Goal: Information Seeking & Learning: Compare options

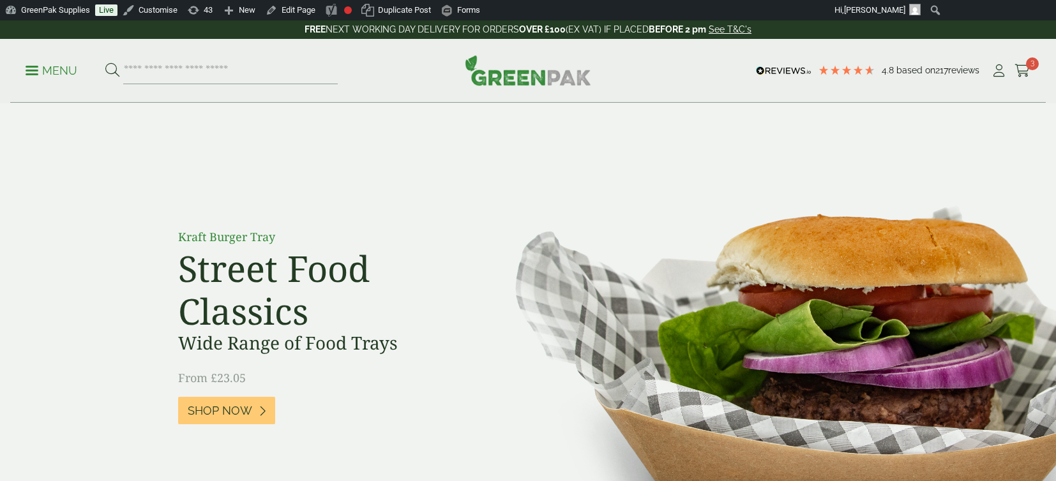
click at [48, 72] on p "Menu" at bounding box center [52, 70] width 52 height 15
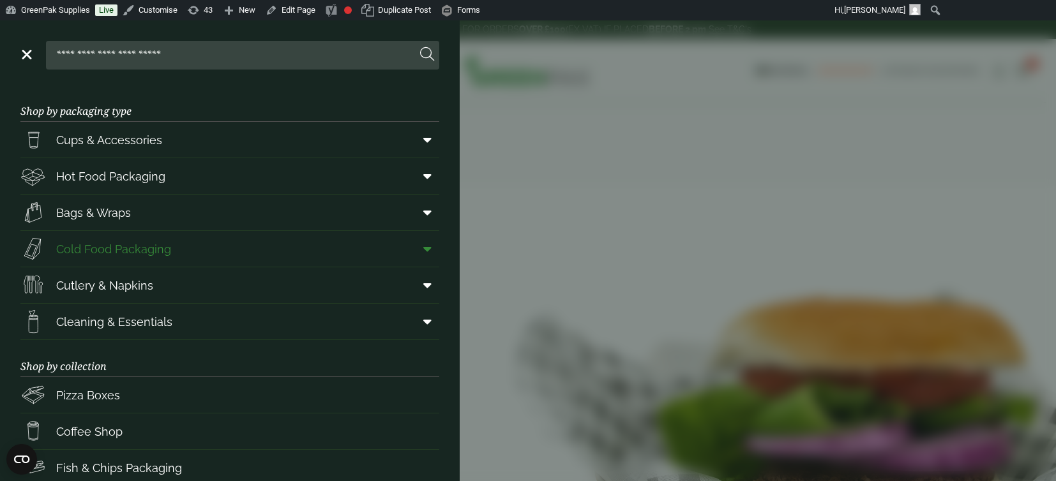
click at [422, 248] on span at bounding box center [424, 249] width 29 height 24
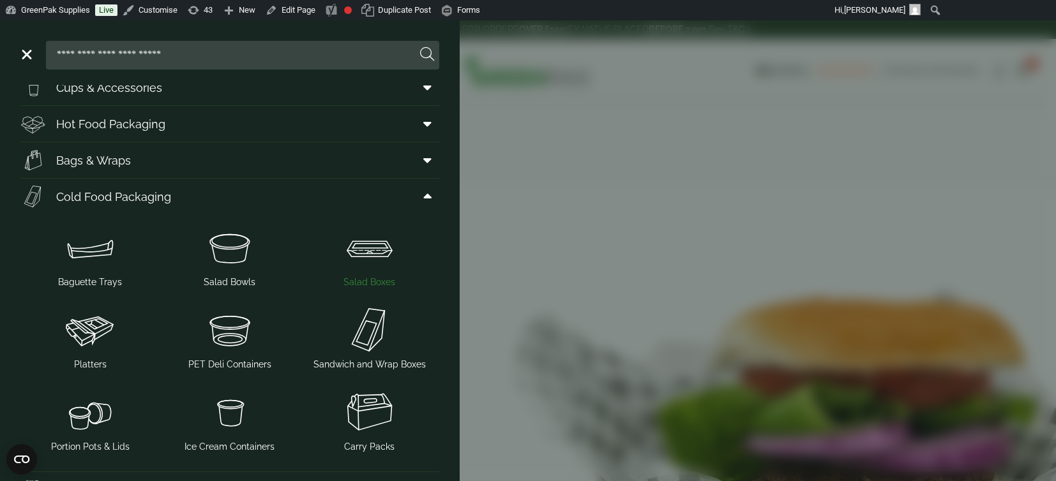
scroll to position [83, 0]
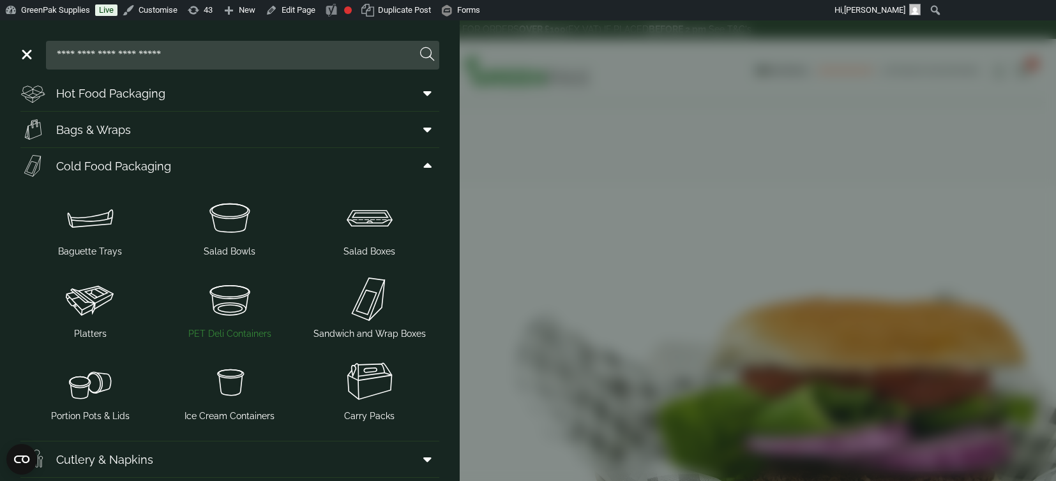
click at [232, 330] on span "PET Deli Containers" at bounding box center [229, 333] width 83 height 13
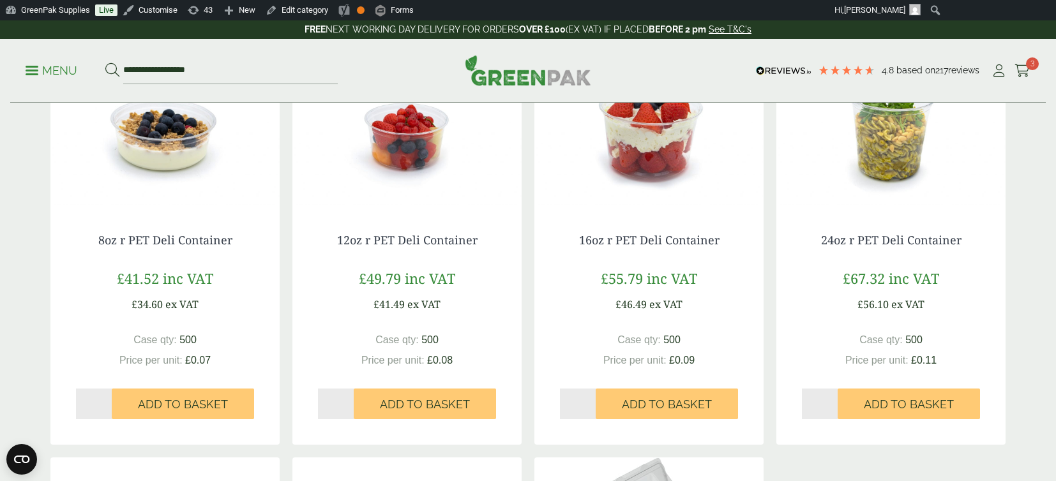
scroll to position [193, 0]
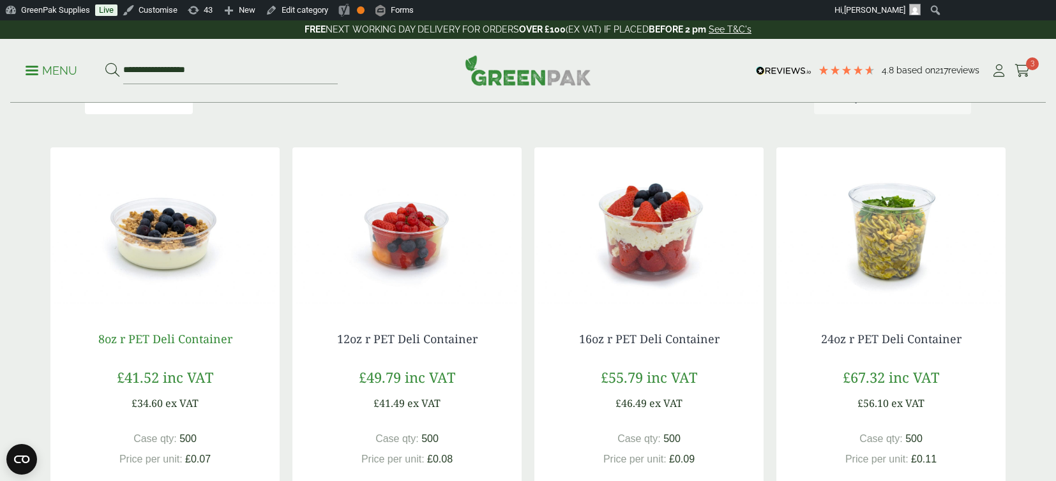
click at [172, 339] on link "8oz r PET Deli Container" at bounding box center [165, 338] width 134 height 15
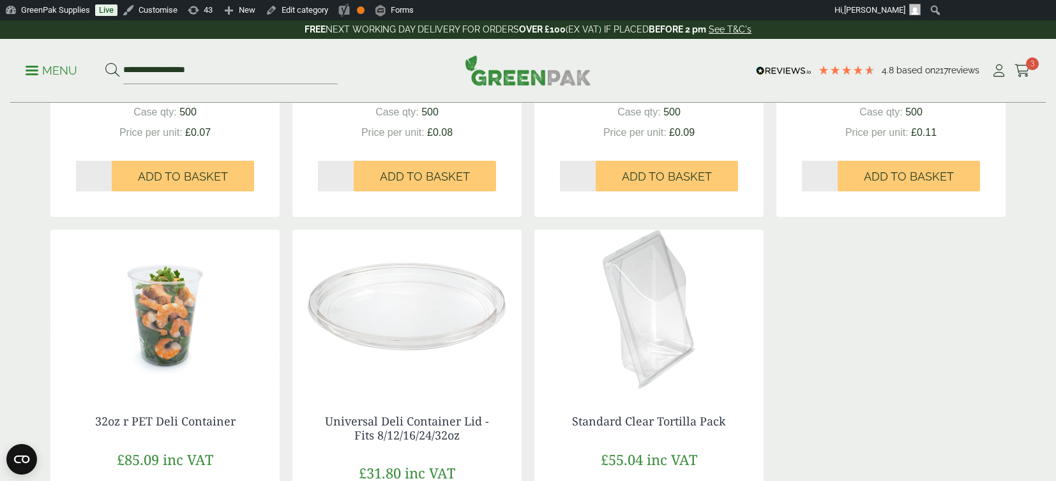
scroll to position [557, 0]
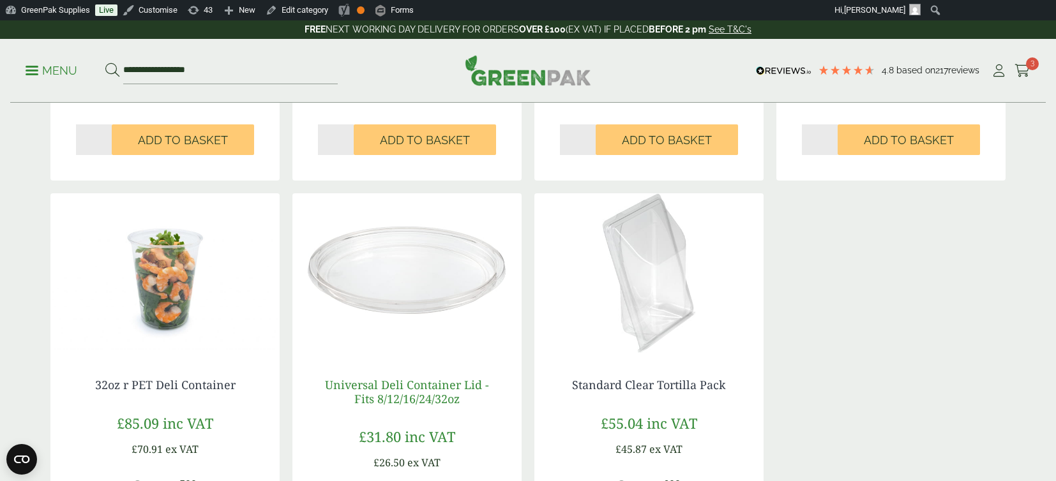
click at [415, 388] on link "Universal Deli Container Lid - Fits 8/12/16/24/32oz" at bounding box center [407, 391] width 164 height 29
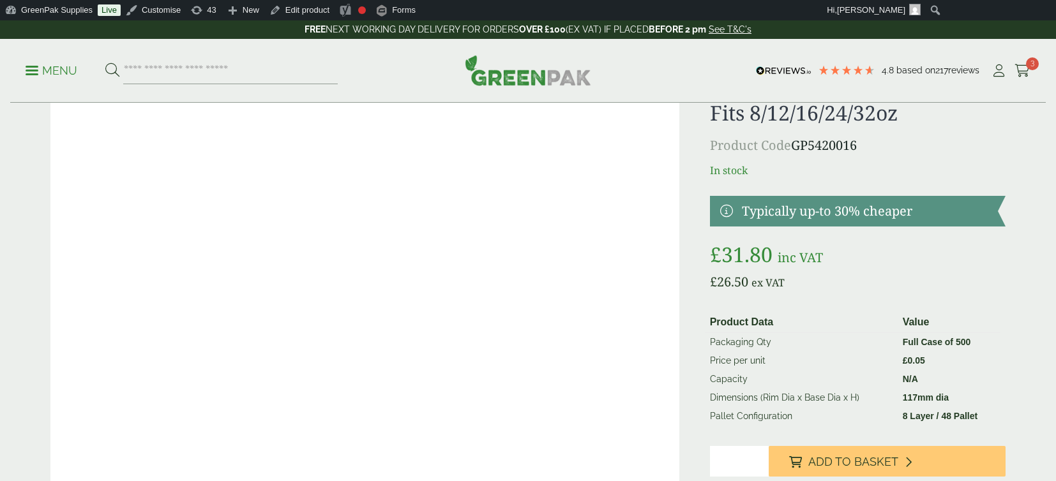
scroll to position [68, 0]
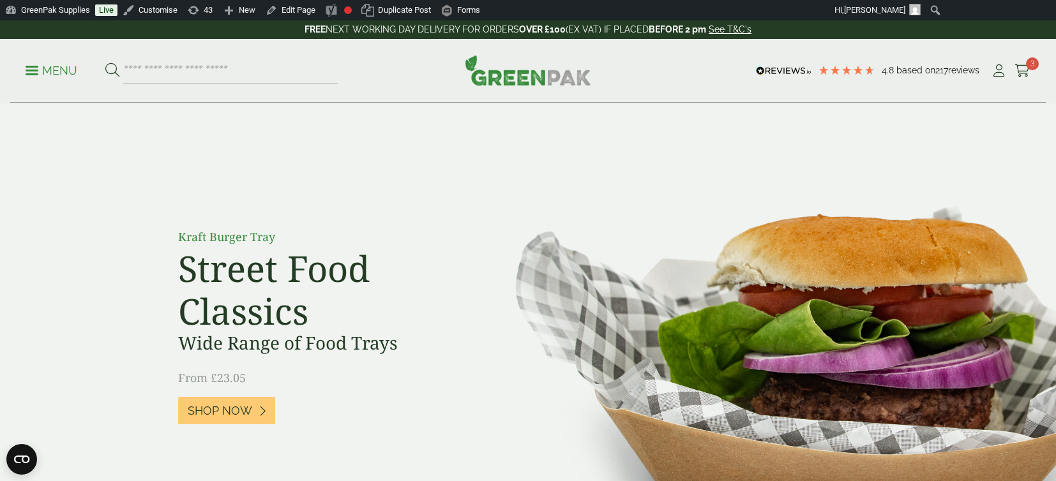
click at [63, 73] on p "Menu" at bounding box center [52, 70] width 52 height 15
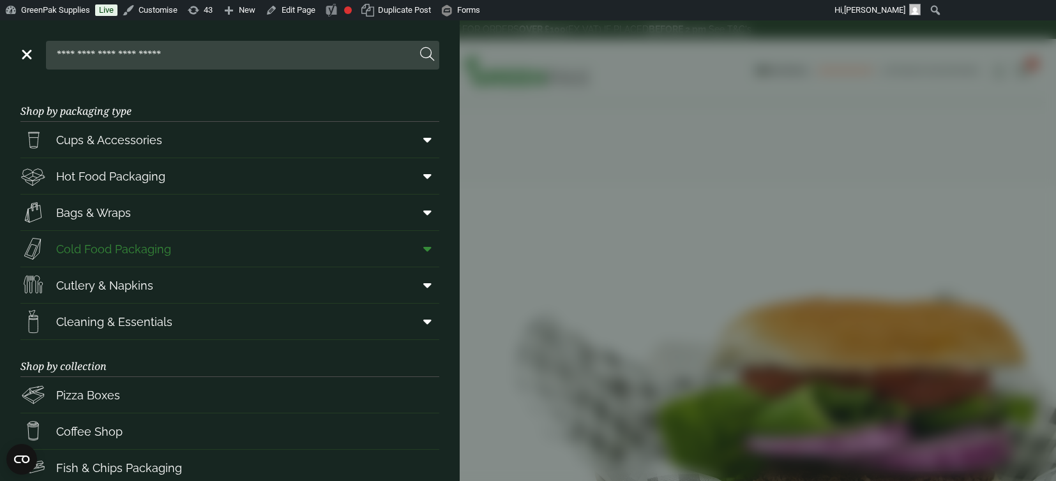
click at [427, 251] on icon at bounding box center [427, 249] width 8 height 13
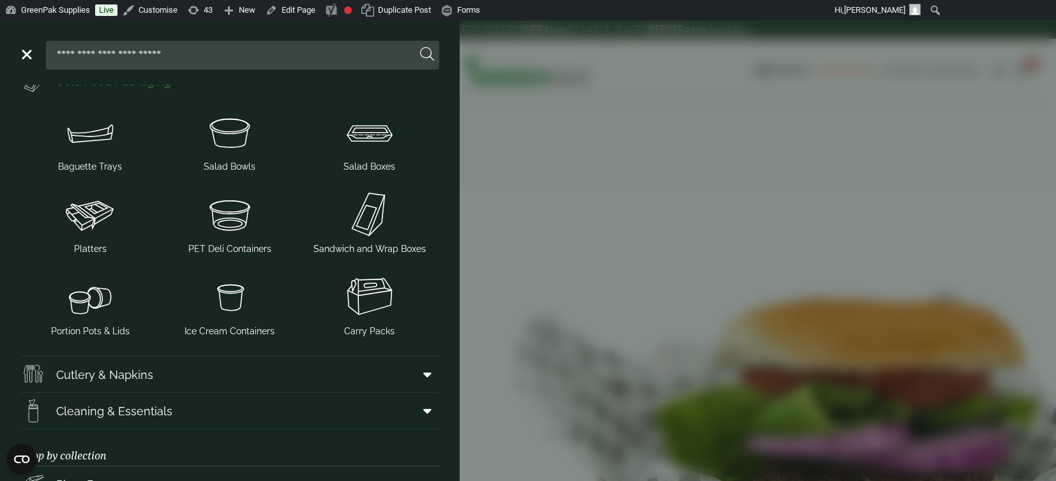
scroll to position [193, 0]
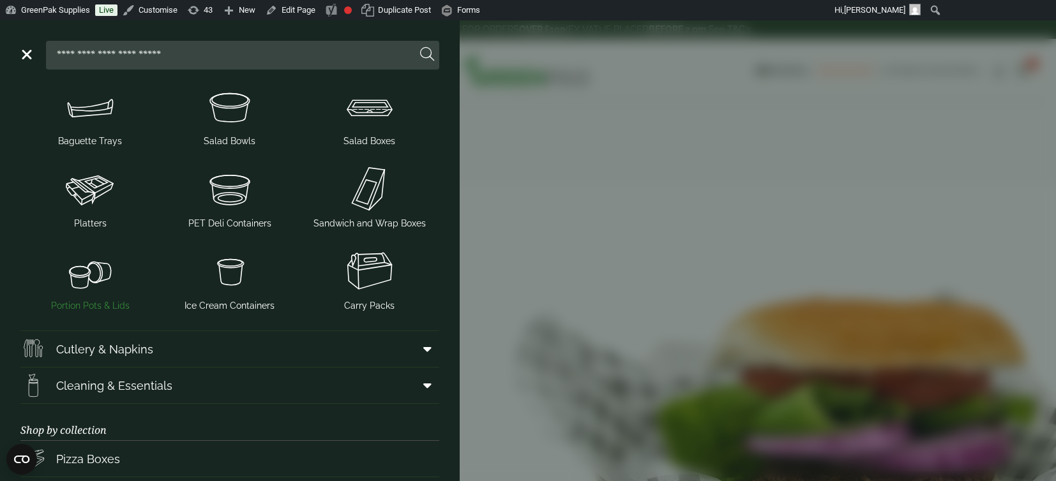
click at [93, 306] on span "Portion Pots & Lids" at bounding box center [90, 305] width 78 height 13
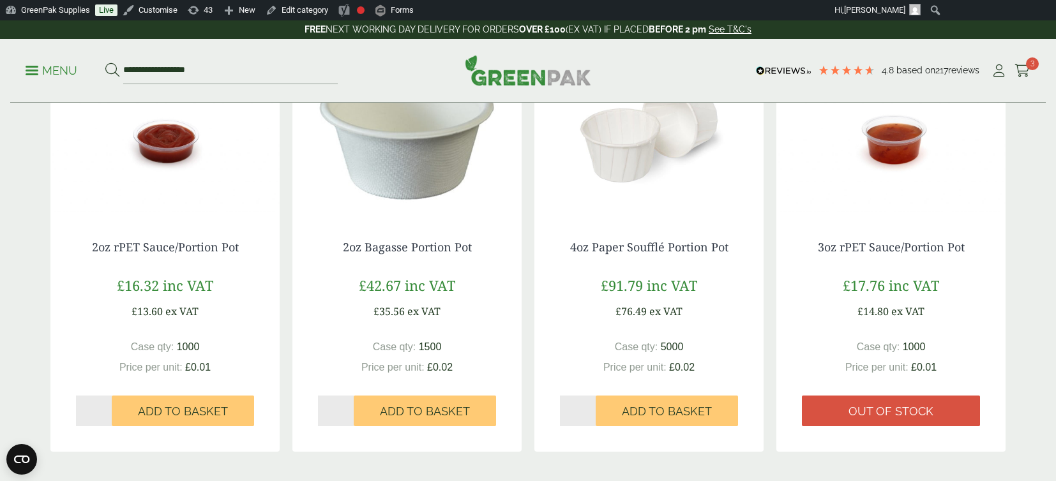
scroll to position [1111, 0]
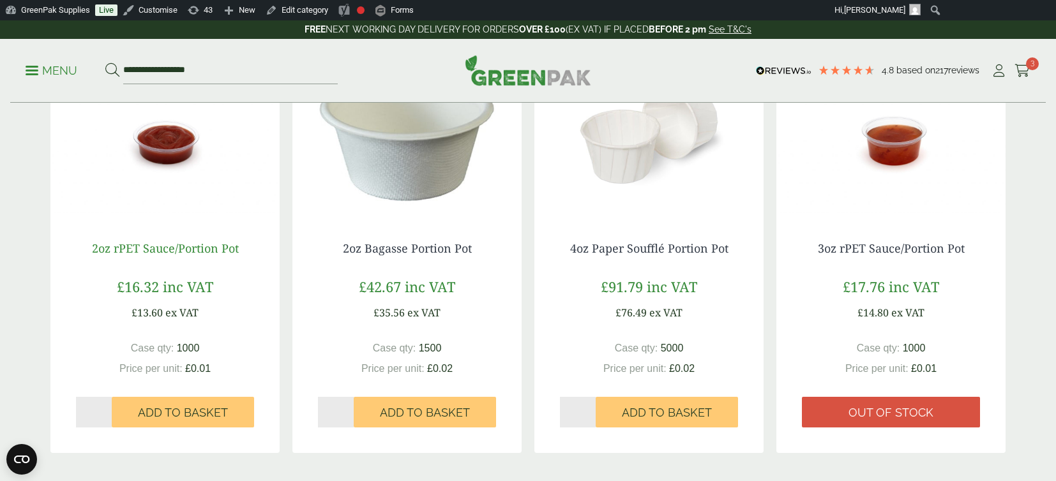
click at [161, 250] on link "2oz rPET Sauce/Portion Pot" at bounding box center [165, 248] width 147 height 15
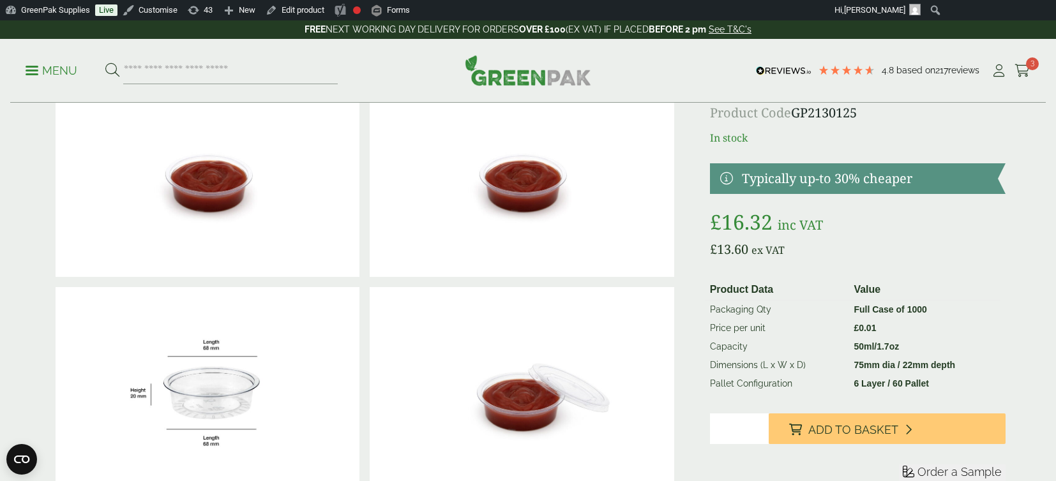
scroll to position [102, 0]
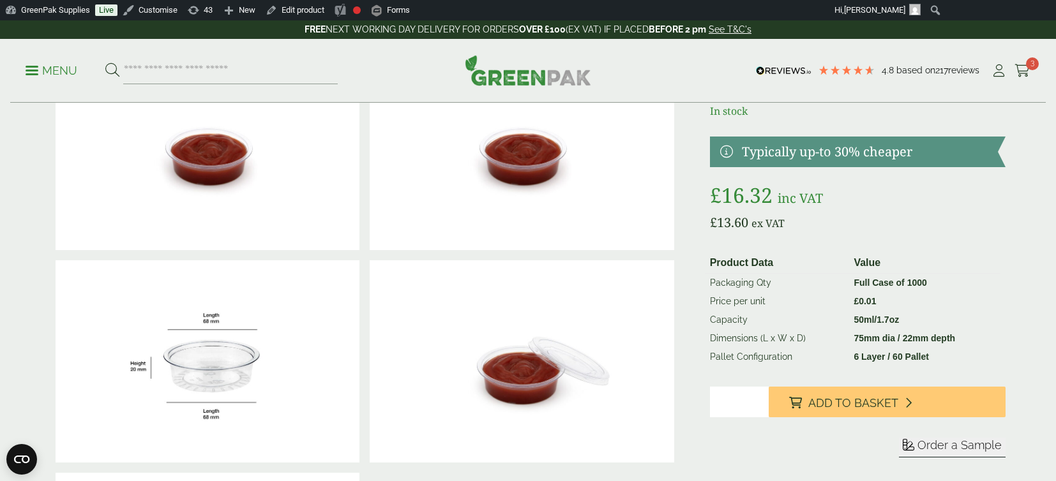
click at [239, 364] on img at bounding box center [208, 361] width 304 height 203
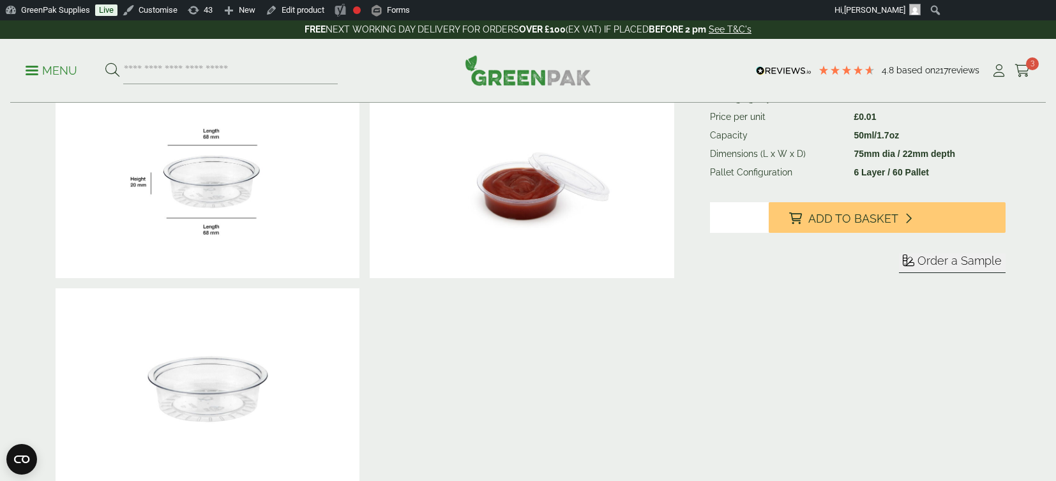
scroll to position [341, 0]
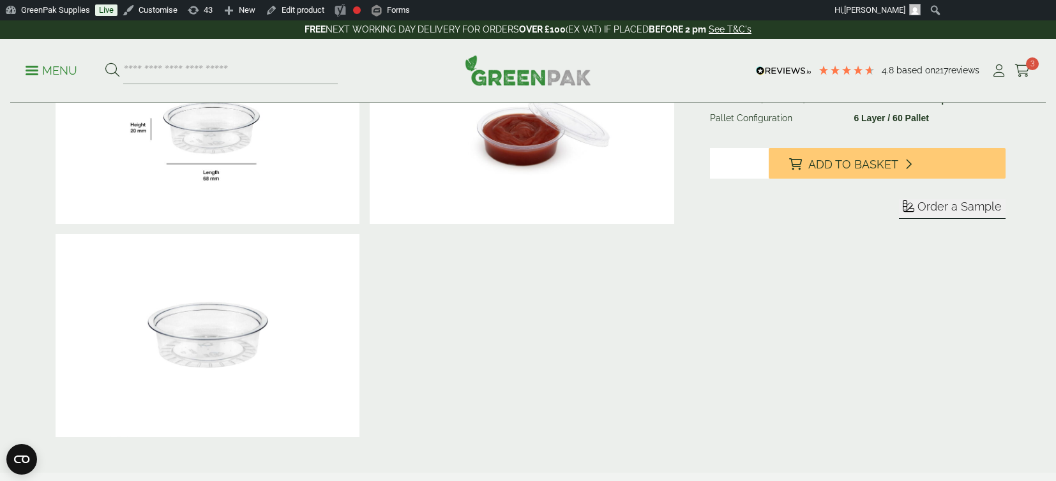
click at [236, 338] on img at bounding box center [208, 335] width 304 height 203
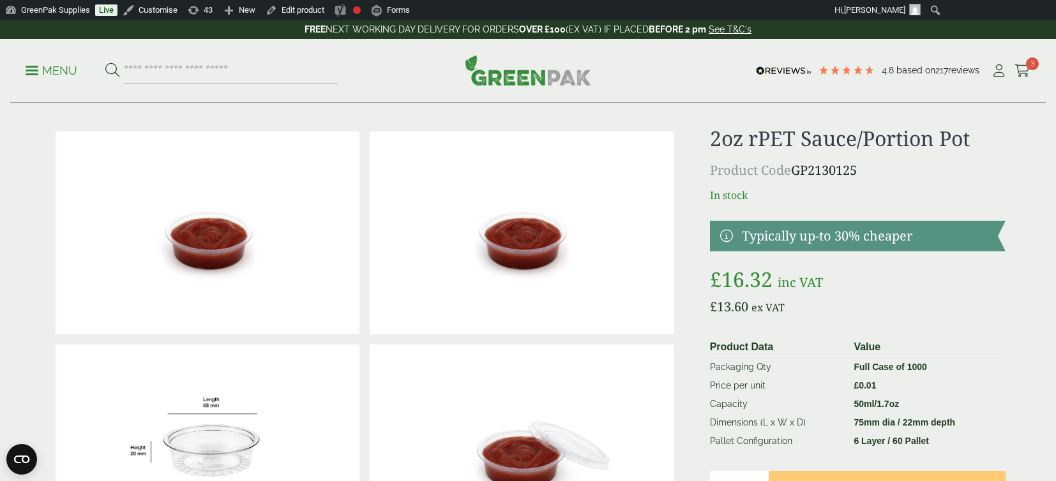
scroll to position [0, 0]
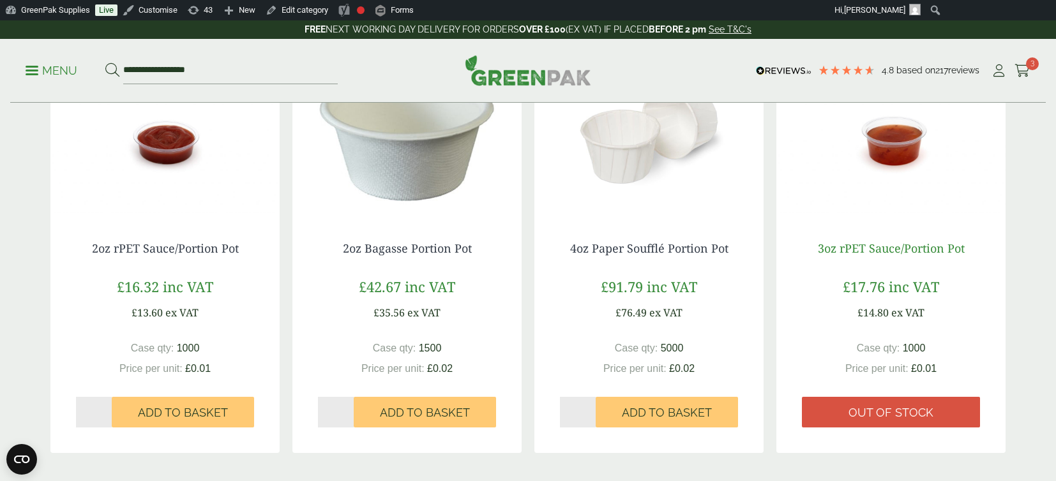
click at [911, 250] on link "3oz rPET Sauce/Portion Pot" at bounding box center [891, 248] width 147 height 15
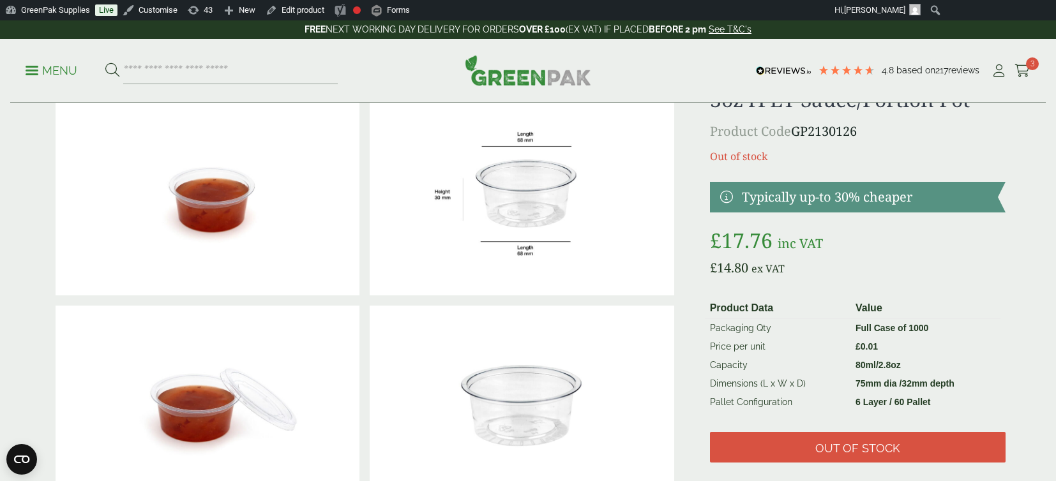
scroll to position [61, 0]
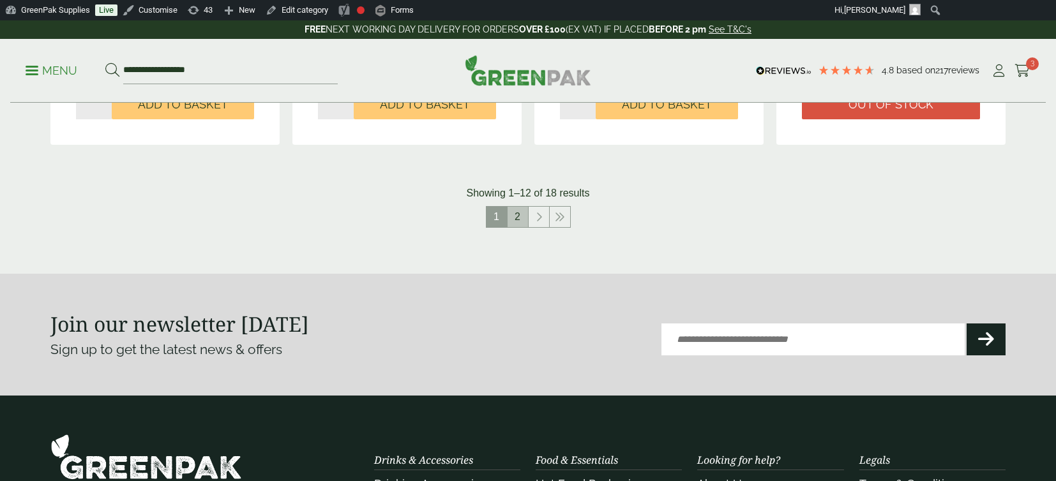
click at [514, 216] on link "2" at bounding box center [517, 217] width 20 height 20
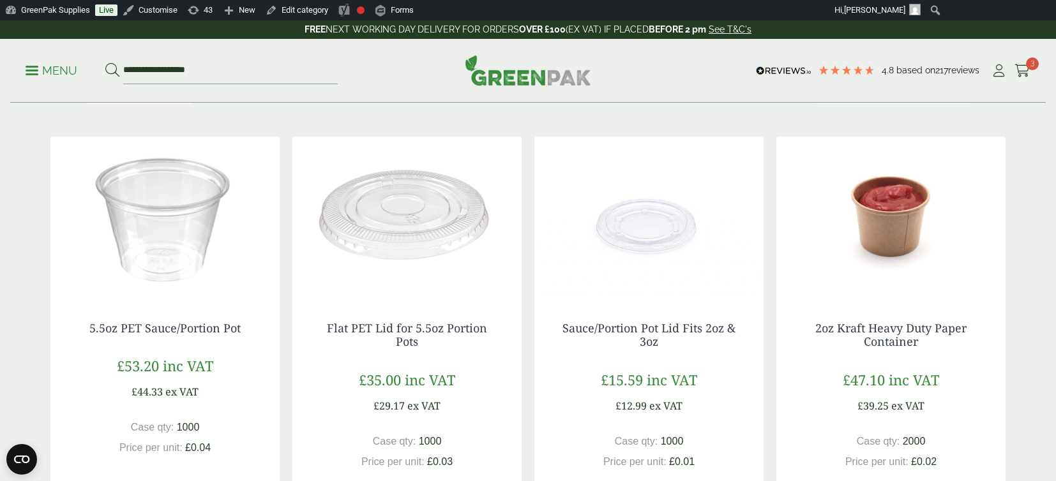
scroll to position [185, 0]
click at [652, 333] on link "Sauce/Portion Pot Lid Fits 2oz & 3oz" at bounding box center [648, 336] width 173 height 29
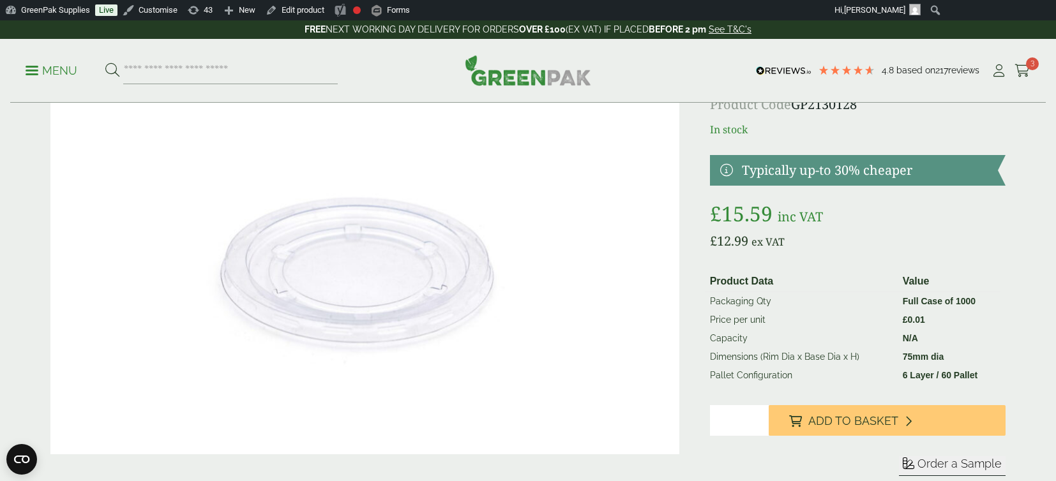
scroll to position [108, 0]
click at [41, 72] on p "Menu" at bounding box center [52, 70] width 52 height 15
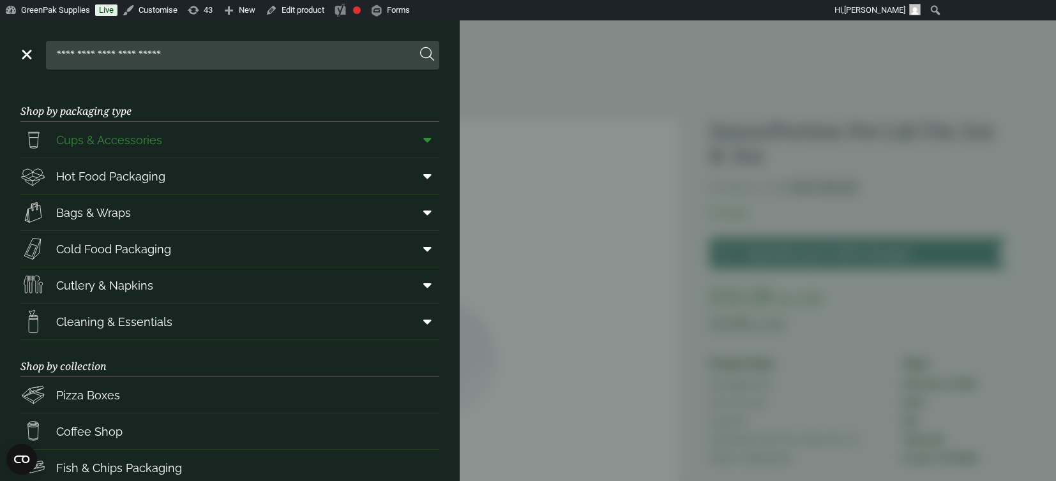
click at [426, 140] on icon at bounding box center [427, 139] width 8 height 13
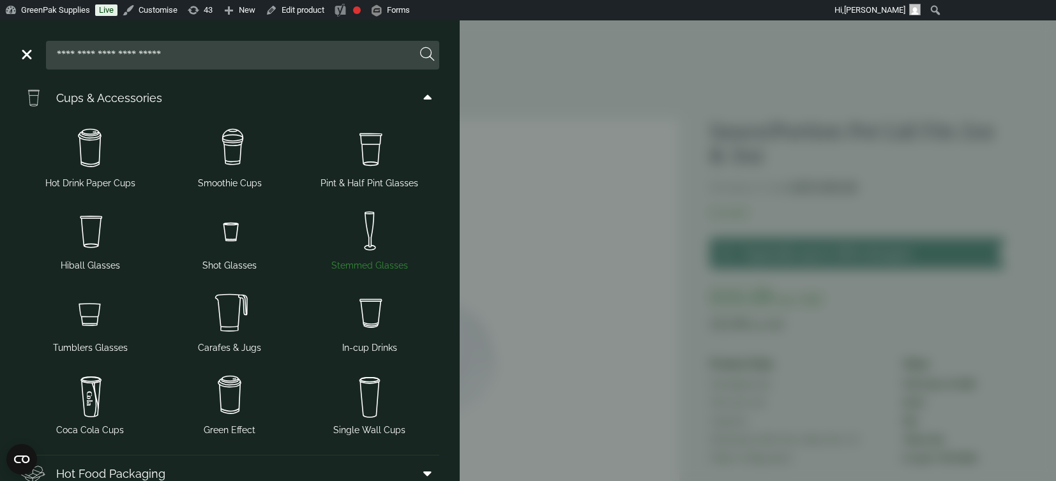
scroll to position [43, 0]
click at [375, 428] on span "Single Wall Cups" at bounding box center [369, 428] width 72 height 13
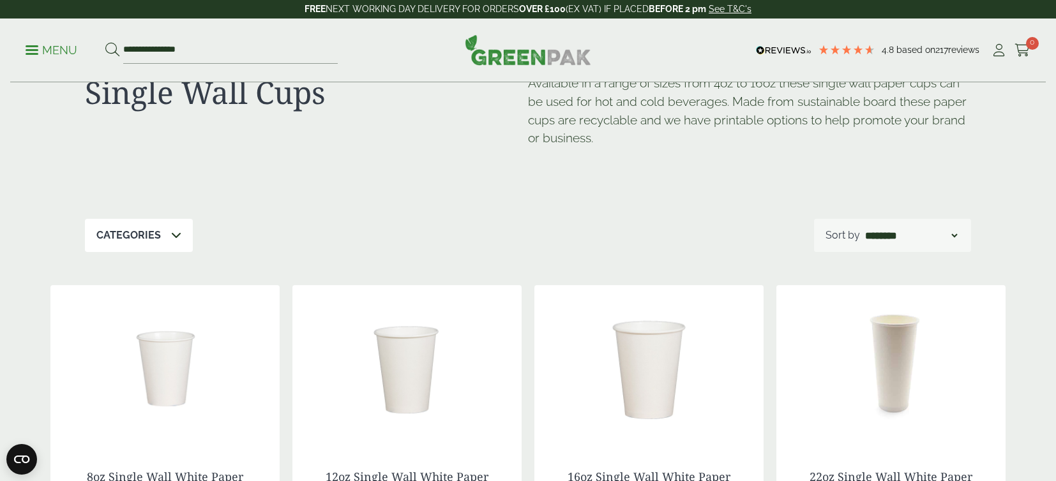
scroll to position [20, 0]
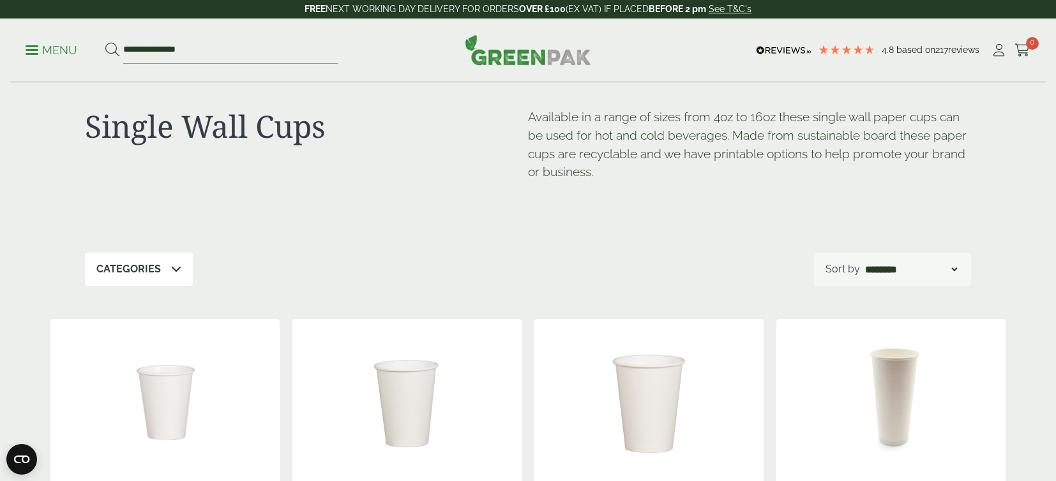
click at [58, 51] on p "Menu" at bounding box center [52, 50] width 52 height 15
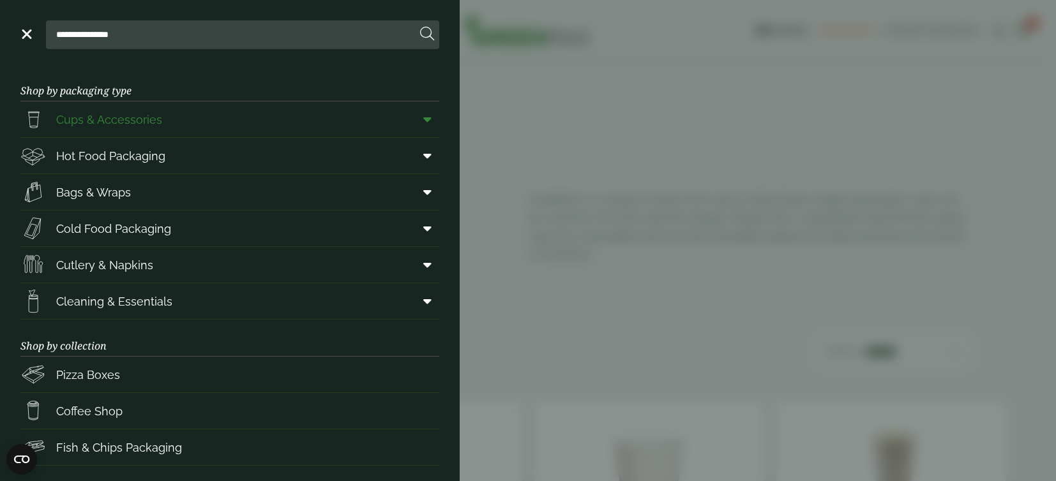
click at [430, 119] on icon at bounding box center [427, 119] width 8 height 13
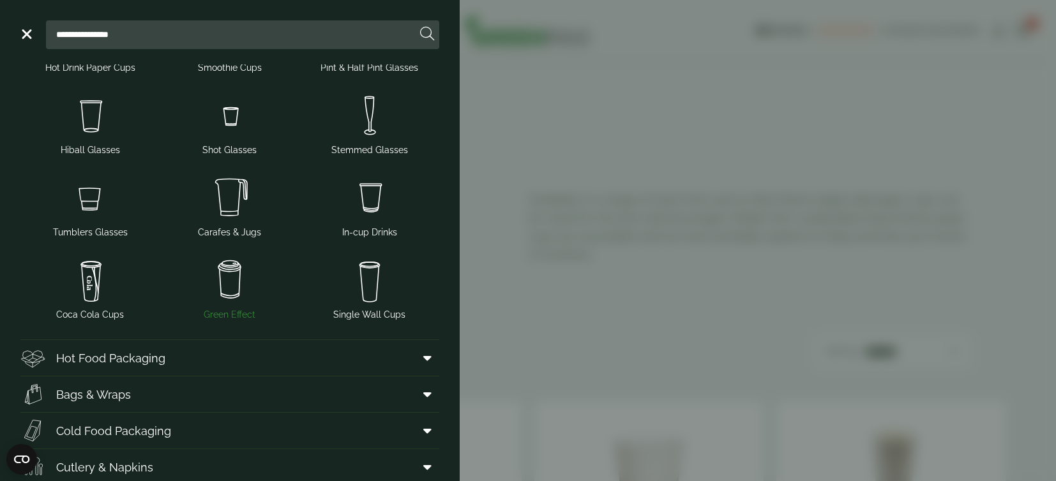
scroll to position [138, 0]
click at [232, 315] on span "Green Effect" at bounding box center [230, 314] width 52 height 13
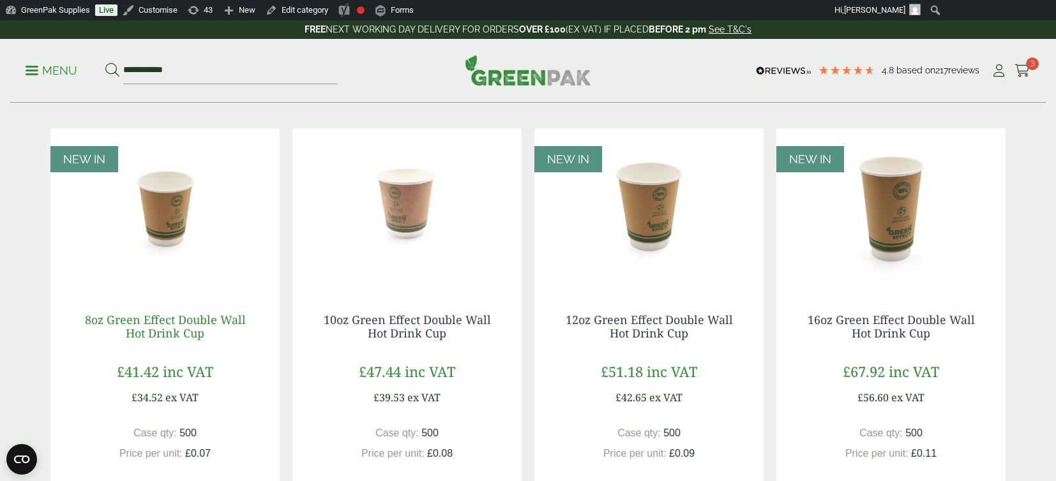
click at [179, 321] on link "8oz Green Effect Double Wall Hot Drink Cup" at bounding box center [165, 326] width 161 height 29
